Goal: Information Seeking & Learning: Learn about a topic

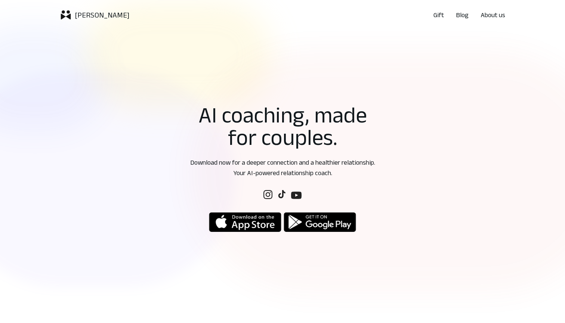
click at [495, 15] on p "About us" at bounding box center [493, 15] width 25 height 10
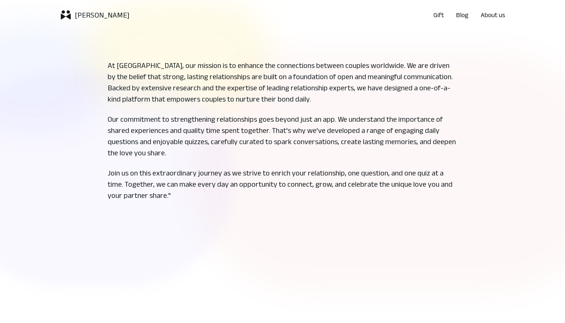
click at [459, 21] on div "Kuizu Gift Blog About us" at bounding box center [283, 14] width 470 height 21
click at [459, 18] on p "Blog" at bounding box center [462, 15] width 13 height 10
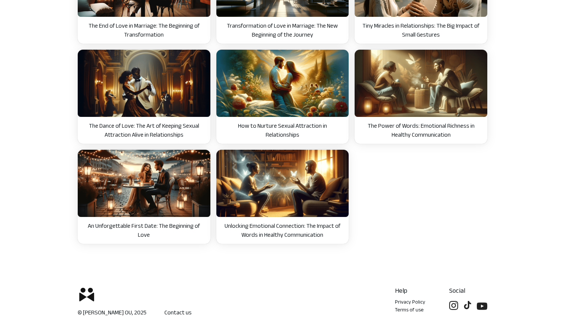
scroll to position [487, 0]
click at [165, 315] on link "Contact us" at bounding box center [178, 312] width 27 height 9
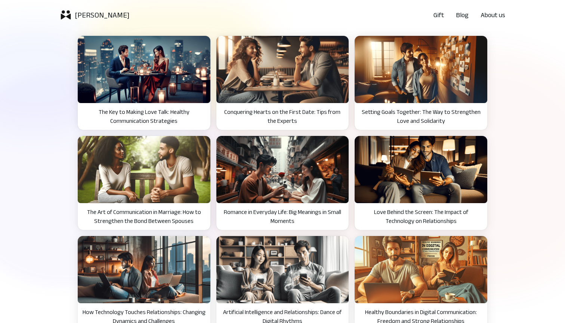
scroll to position [0, 0]
click at [181, 215] on p "The Art of Communication in Marriage: How to Strengthen the Bond Between Spouses" at bounding box center [144, 217] width 124 height 18
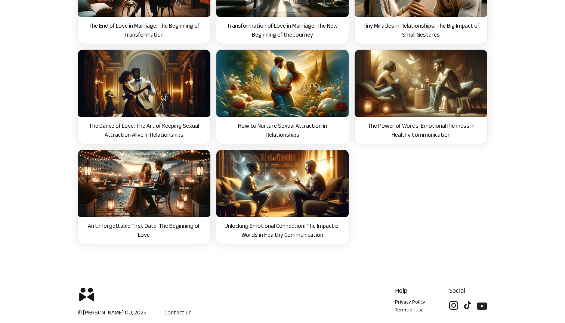
scroll to position [487, 0]
